Goal: Transaction & Acquisition: Purchase product/service

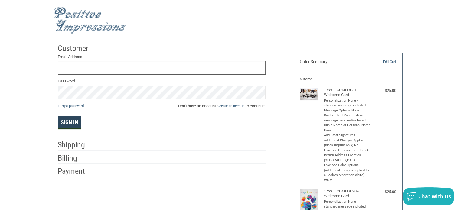
type input "[EMAIL_ADDRESS][DOMAIN_NAME]"
click at [74, 122] on button "Sign In" at bounding box center [69, 122] width 23 height 13
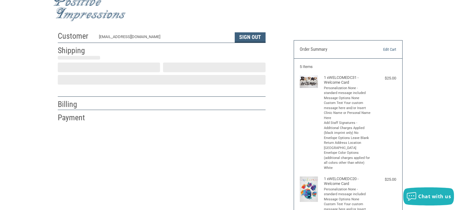
scroll to position [13, 0]
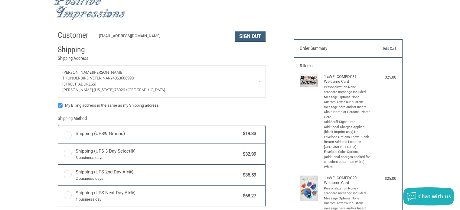
radio input "true"
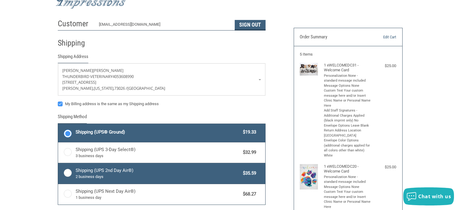
scroll to position [44, 0]
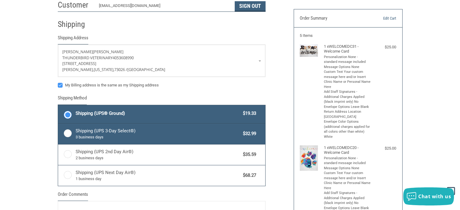
click at [70, 130] on label "Shipping (UPS 3-Day Select®) 3 business days $32.99" at bounding box center [161, 134] width 207 height 21
click at [58, 125] on input "Shipping (UPS 3-Day Select®) 3 business days $32.99" at bounding box center [58, 124] width 0 height 0
radio input "true"
click at [73, 113] on label "Shipping (UPS® Ground) $19.33" at bounding box center [161, 114] width 207 height 18
click at [58, 106] on input "Shipping (UPS® Ground) $19.33" at bounding box center [58, 106] width 0 height 0
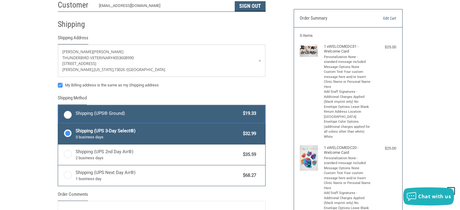
radio input "true"
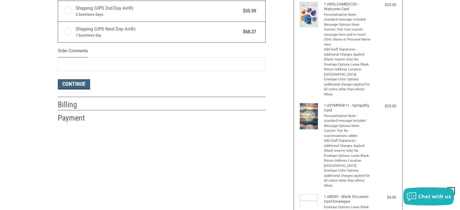
scroll to position [195, 0]
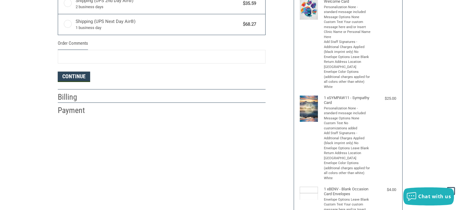
click at [74, 79] on button "Continue" at bounding box center [74, 77] width 32 height 10
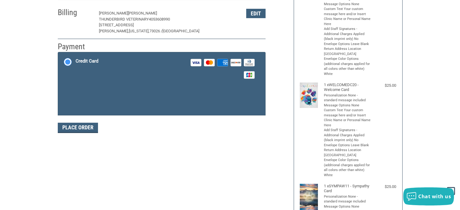
scroll to position [103, 0]
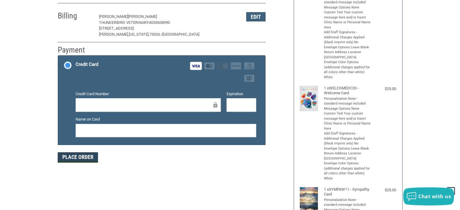
click at [79, 159] on button "Place Order" at bounding box center [78, 158] width 40 height 10
